Goal: Navigation & Orientation: Find specific page/section

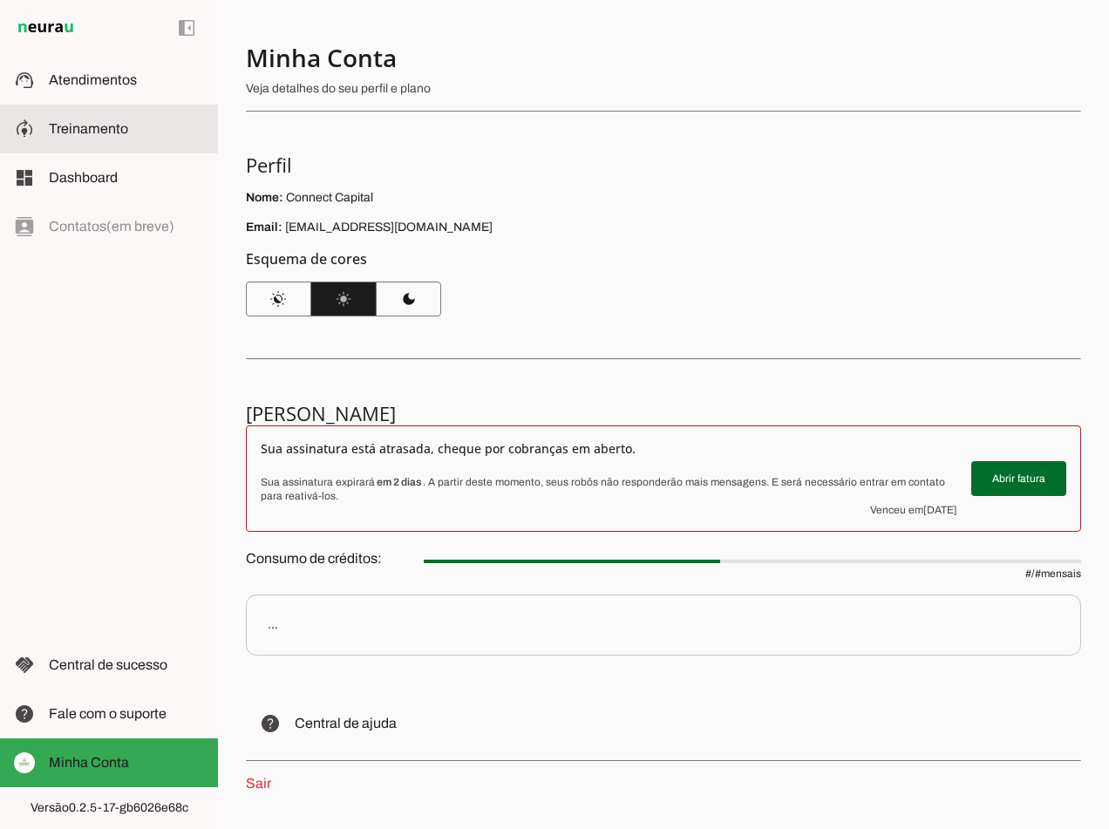
click at [69, 126] on span "Treinamento" at bounding box center [88, 128] width 79 height 15
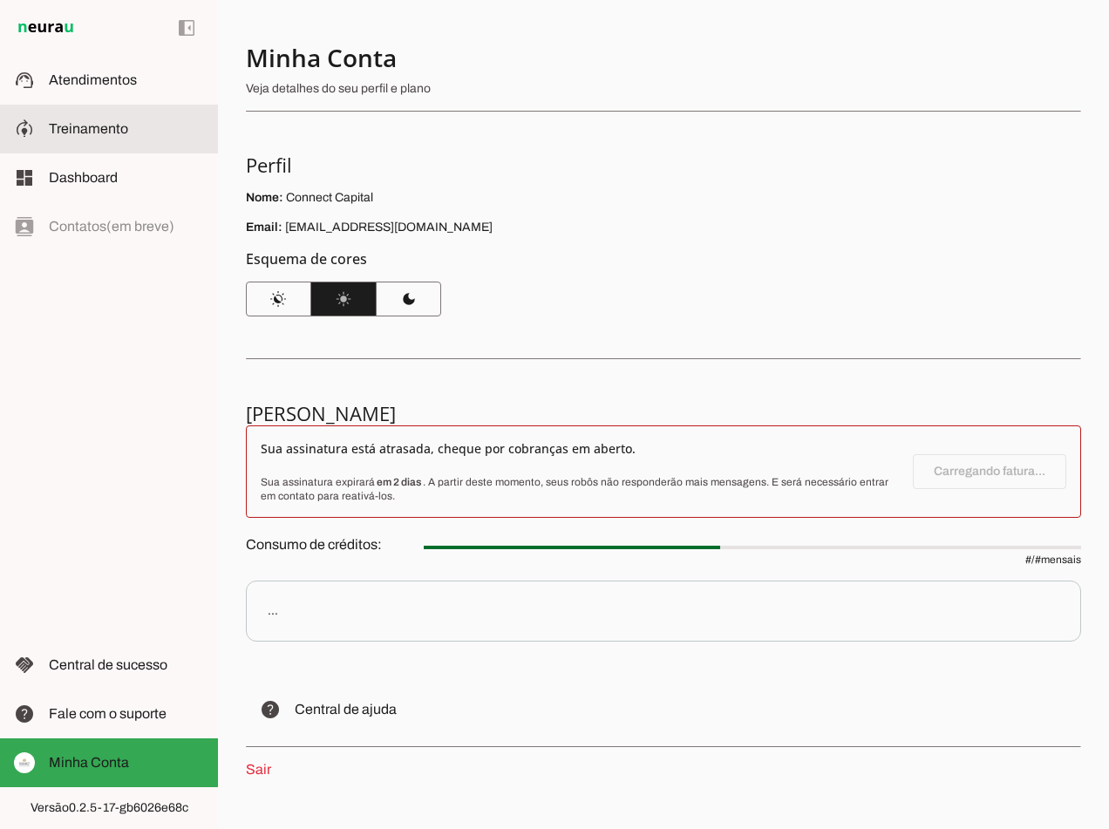
click at [69, 126] on span "Treinamento" at bounding box center [88, 128] width 79 height 15
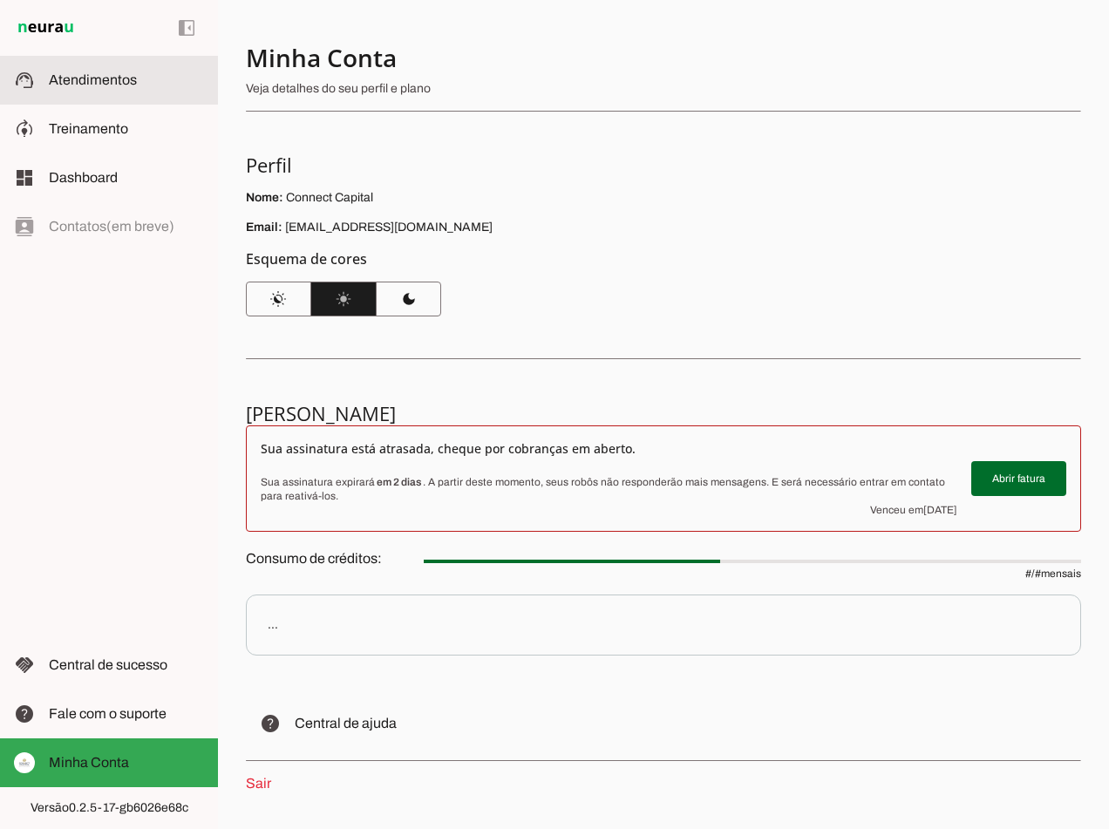
click at [74, 85] on span "Atendimentos" at bounding box center [93, 79] width 88 height 15
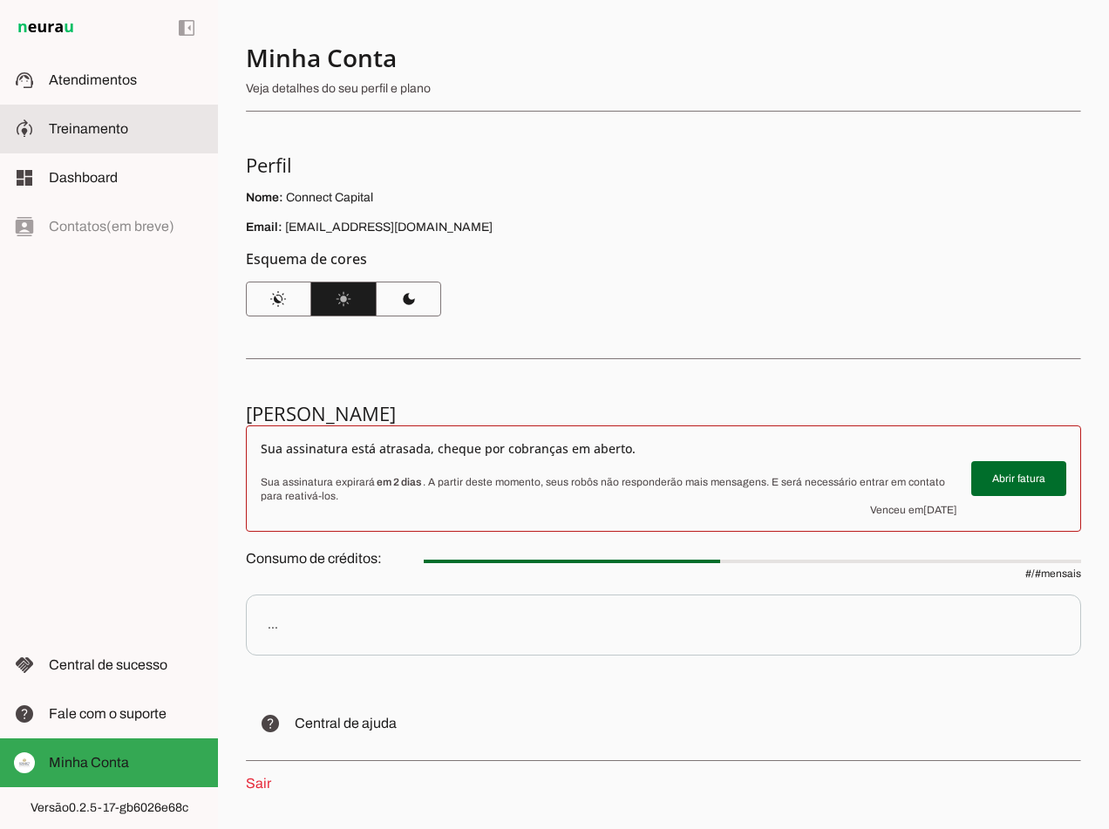
click at [84, 140] on md-item "model_training Treinamento Treinamento" at bounding box center [109, 129] width 218 height 49
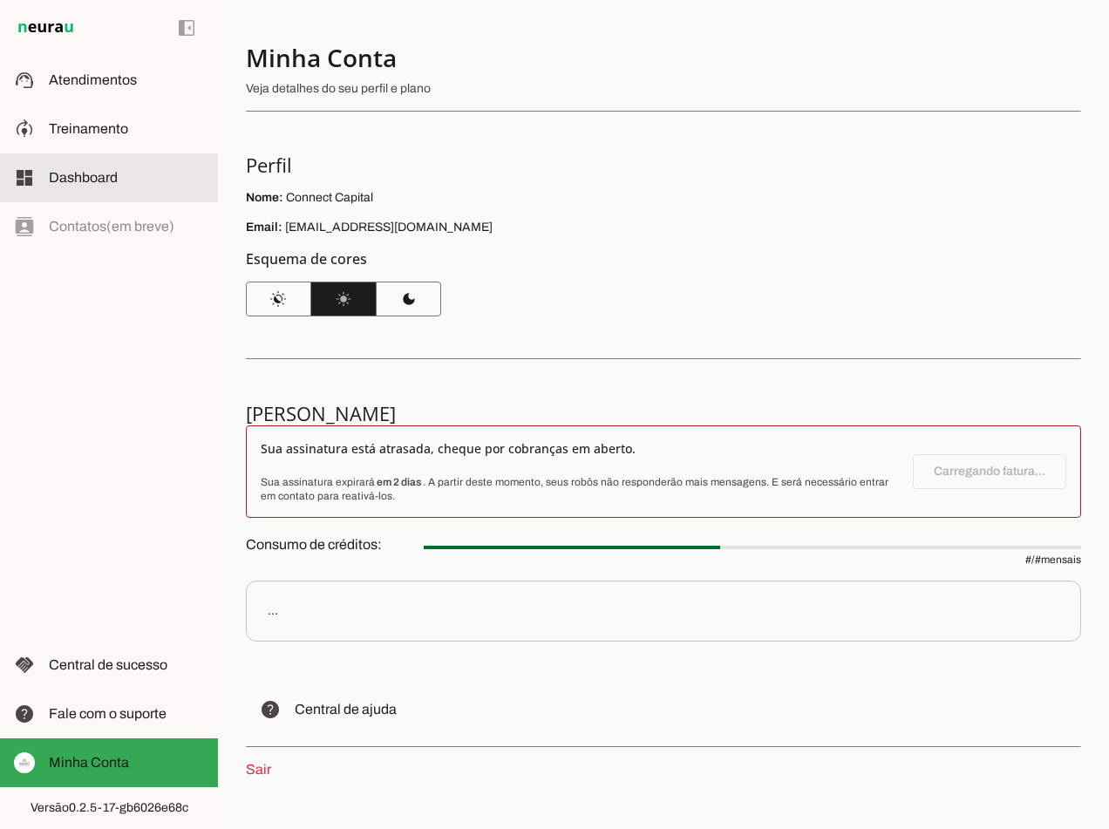
click at [84, 178] on span "Dashboard" at bounding box center [83, 177] width 69 height 15
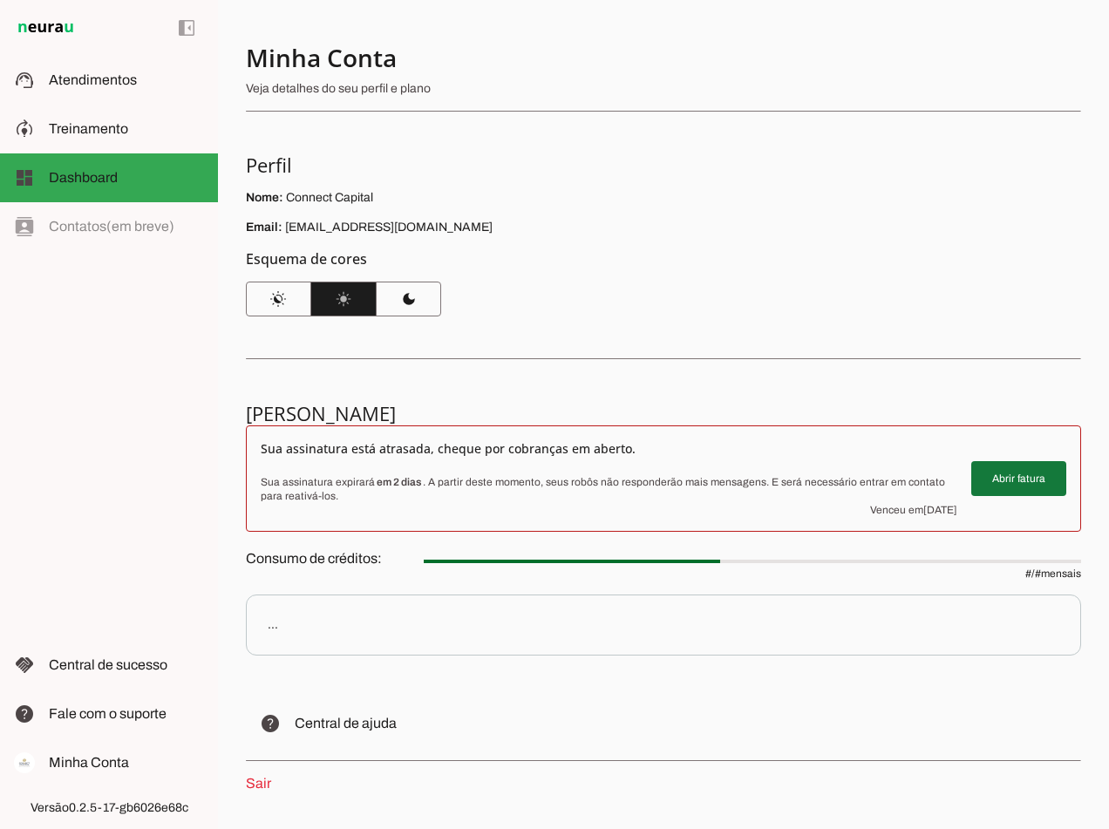
click at [1014, 475] on span at bounding box center [1018, 479] width 95 height 42
click at [422, 293] on span at bounding box center [408, 299] width 65 height 42
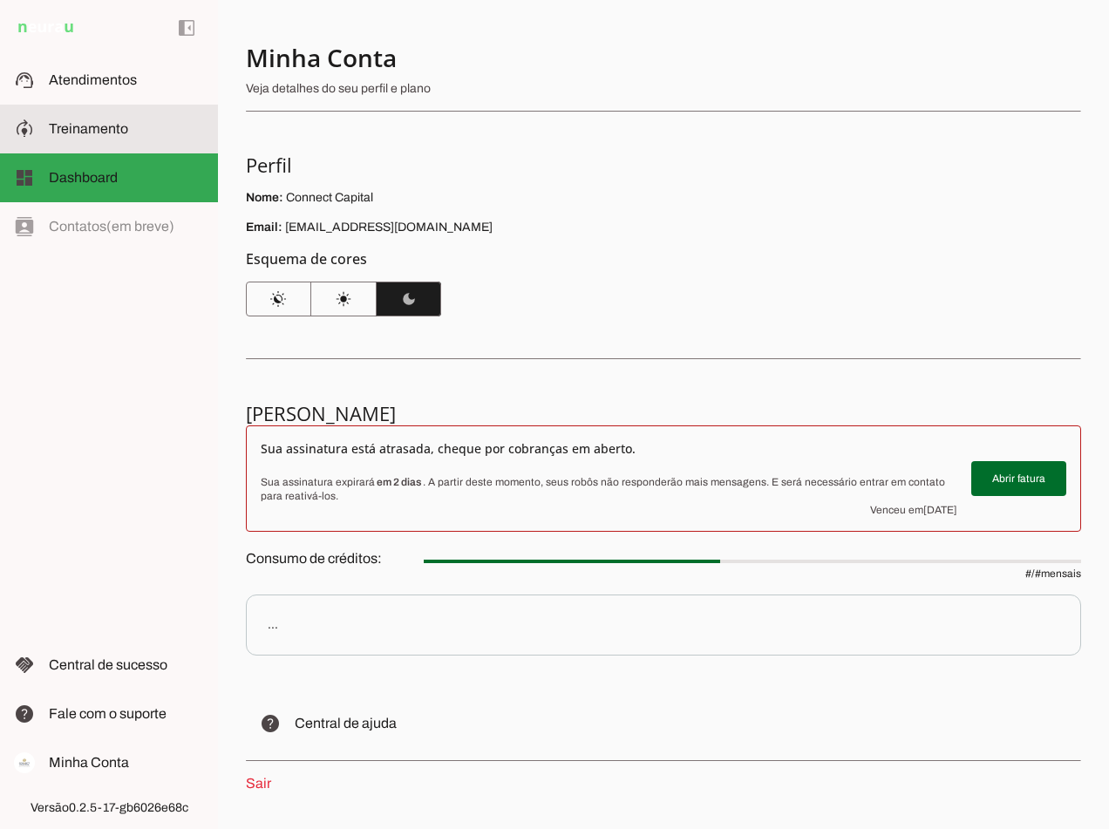
click at [96, 130] on span "Treinamento" at bounding box center [88, 128] width 79 height 15
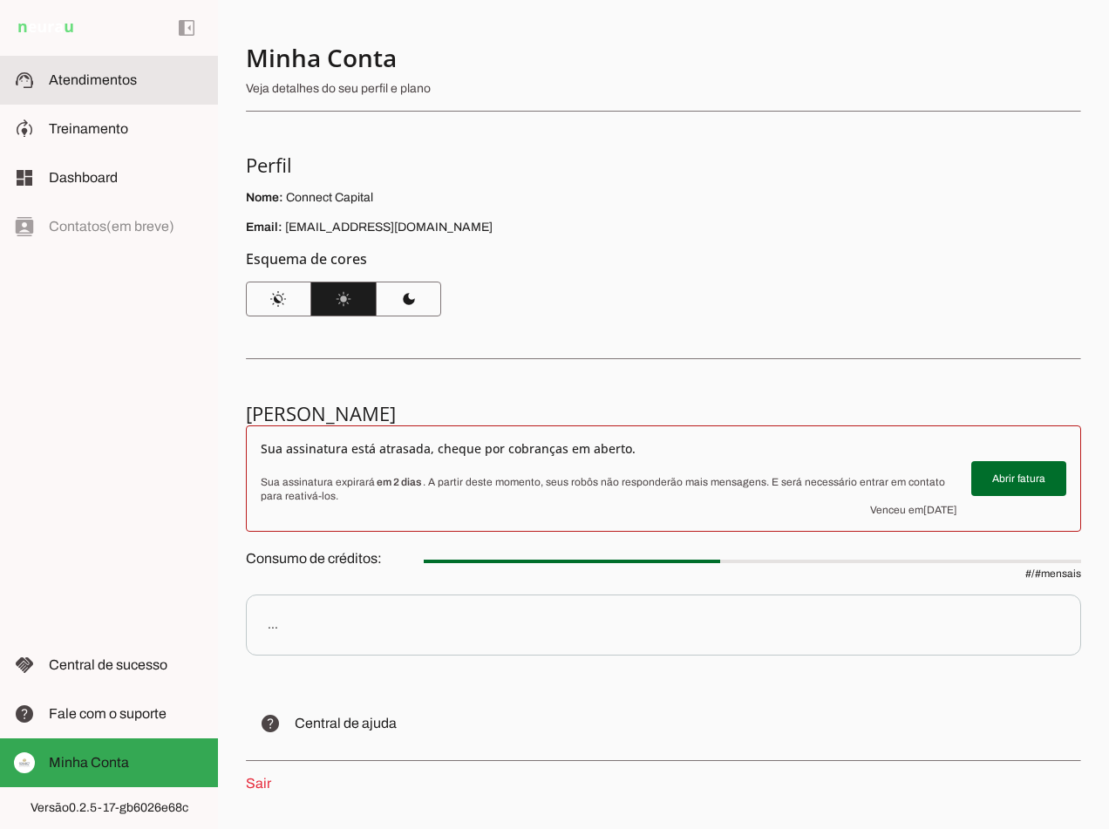
click at [64, 79] on span "Atendimentos" at bounding box center [93, 79] width 88 height 15
